Goal: Task Accomplishment & Management: Use online tool/utility

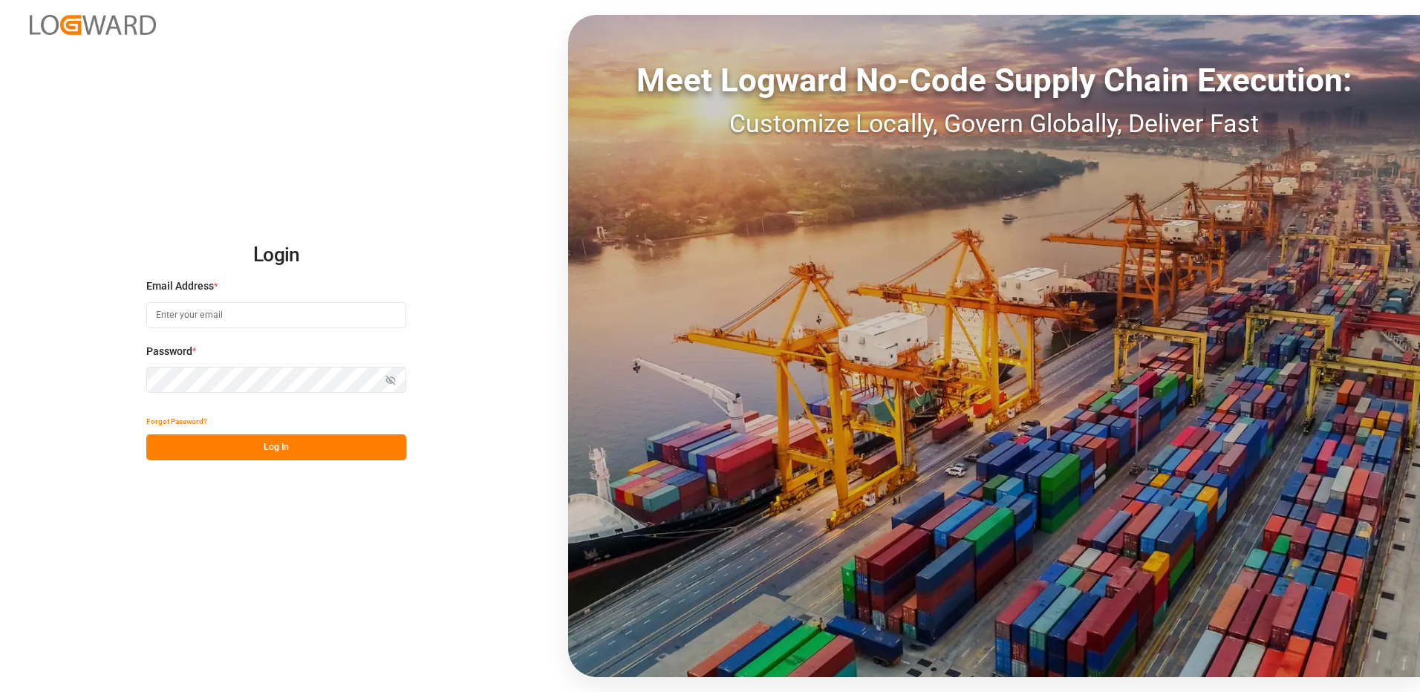
click at [213, 316] on input at bounding box center [276, 315] width 260 height 26
type input "[PERSON_NAME][EMAIL_ADDRESS][DOMAIN_NAME]"
click at [127, 391] on div "Login Email Address * [EMAIL_ADDRESS][DOMAIN_NAME] Password * Show password For…" at bounding box center [710, 346] width 1420 height 692
click at [153, 444] on button "Log In" at bounding box center [276, 447] width 260 height 26
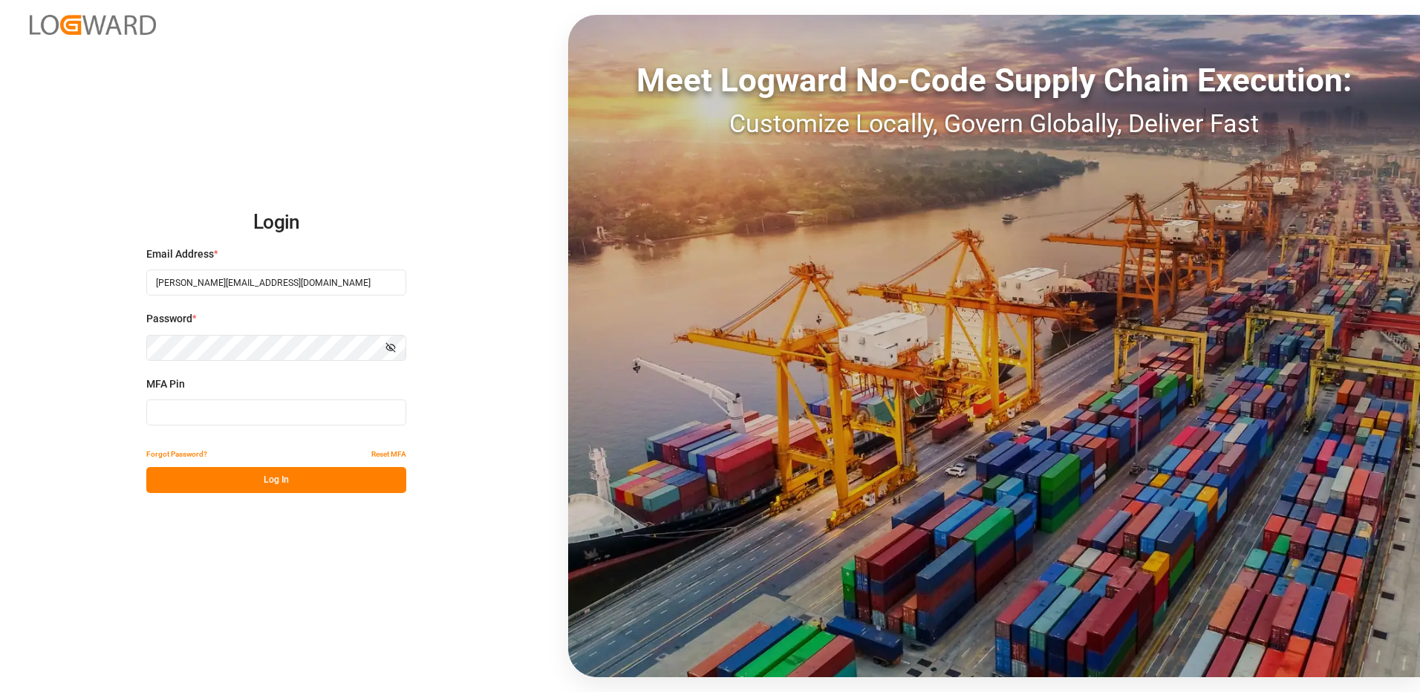
click at [175, 414] on input at bounding box center [276, 413] width 260 height 26
type input "214415"
click at [198, 478] on button "Log In" at bounding box center [276, 480] width 260 height 26
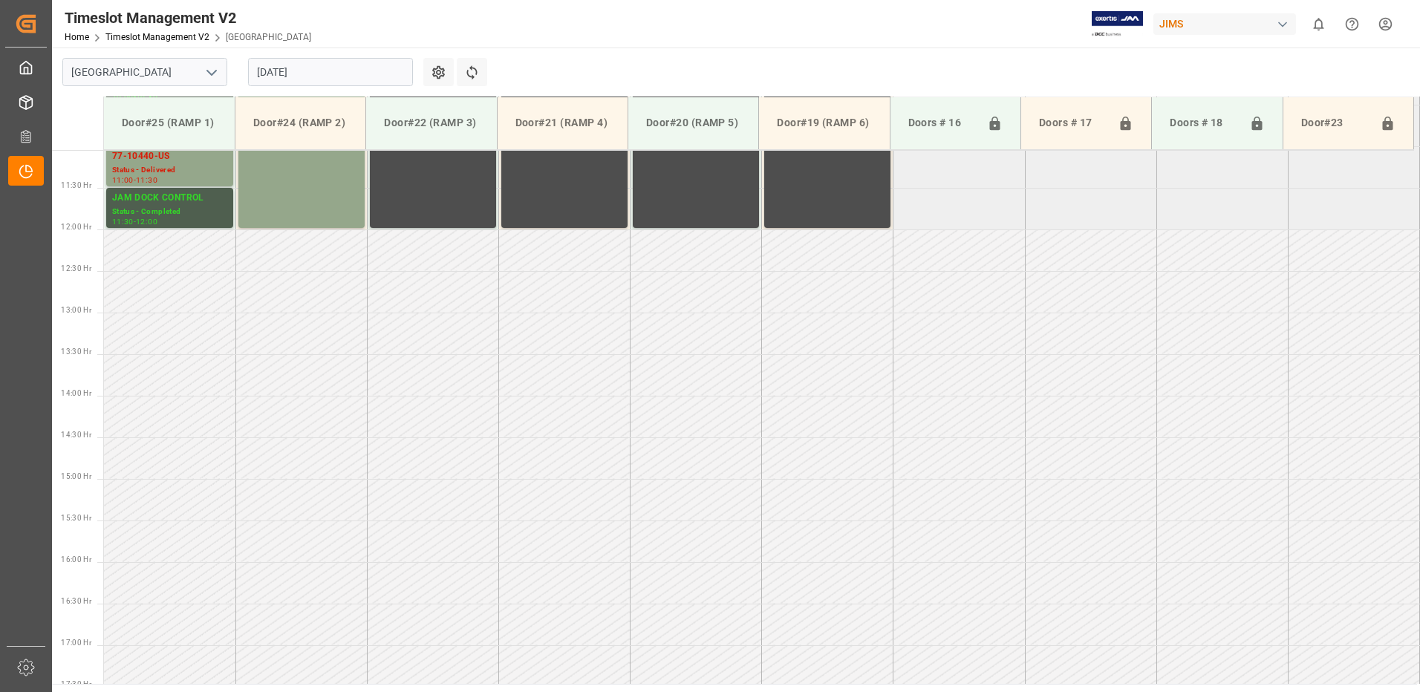
scroll to position [1072, 0]
